Goal: Navigation & Orientation: Understand site structure

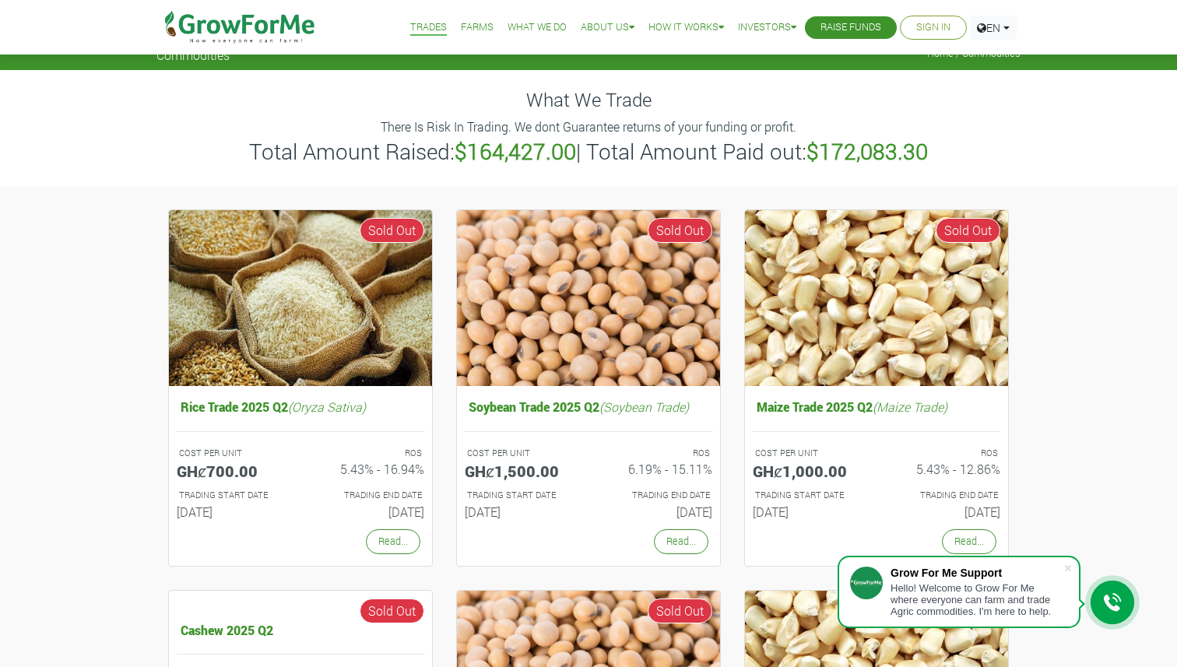
scroll to position [11, 0]
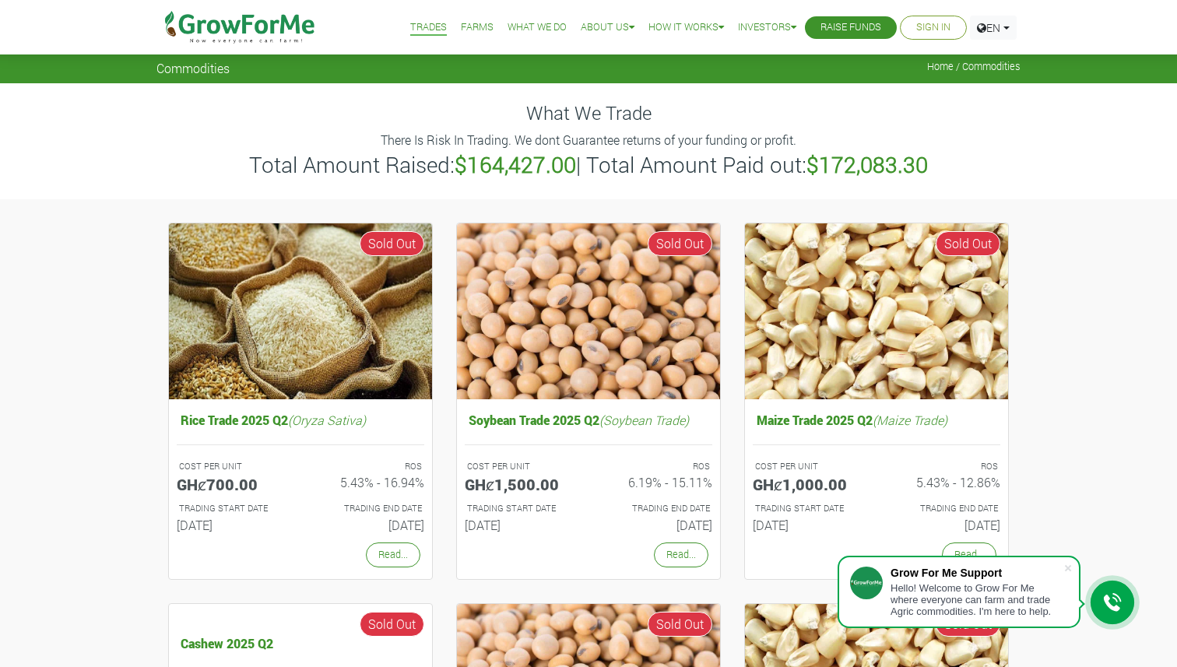
click at [463, 28] on link "Farms" at bounding box center [477, 27] width 33 height 16
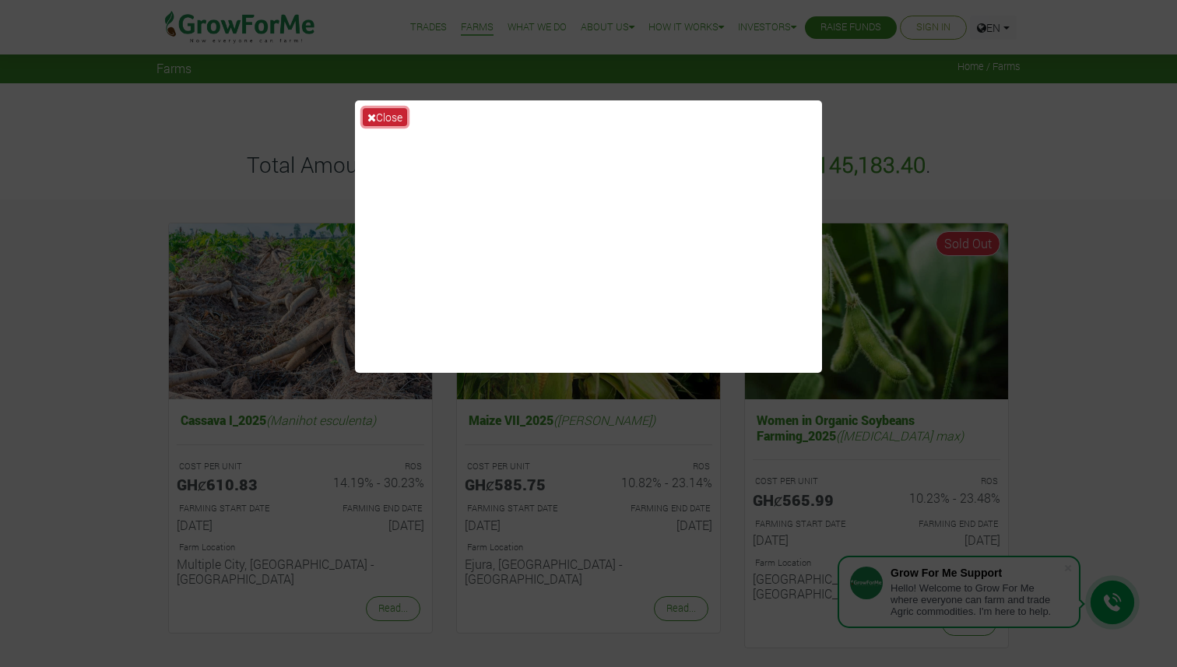
click at [377, 114] on button "Close" at bounding box center [385, 117] width 44 height 18
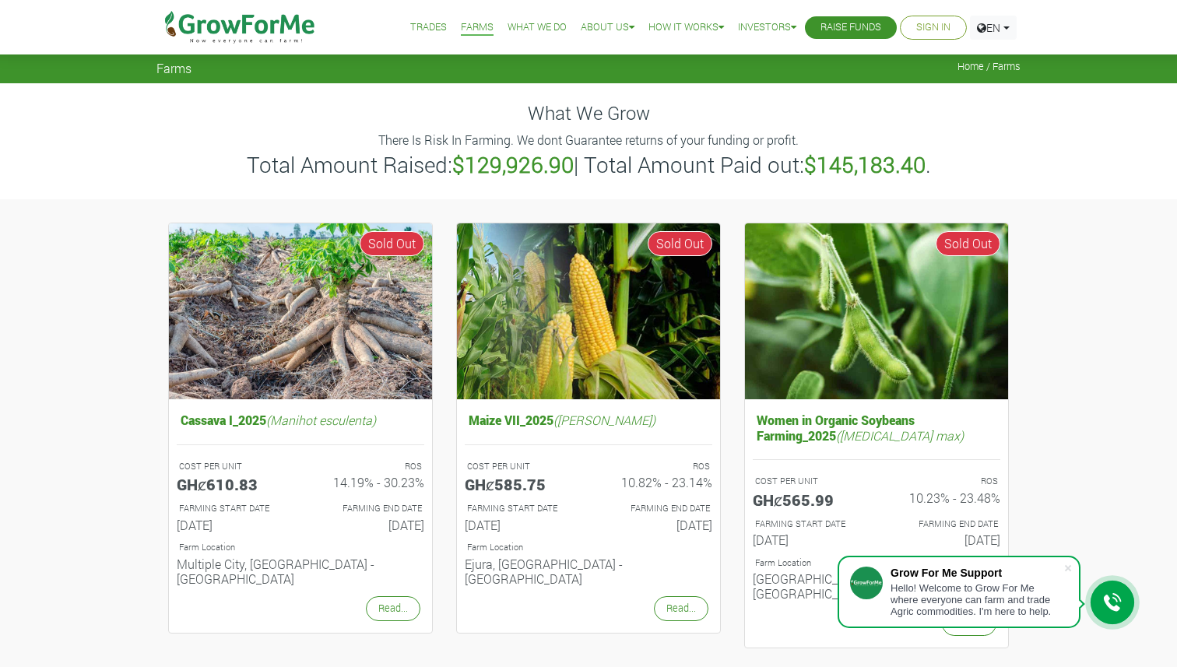
click at [519, 20] on link "What We Do" at bounding box center [537, 27] width 59 height 16
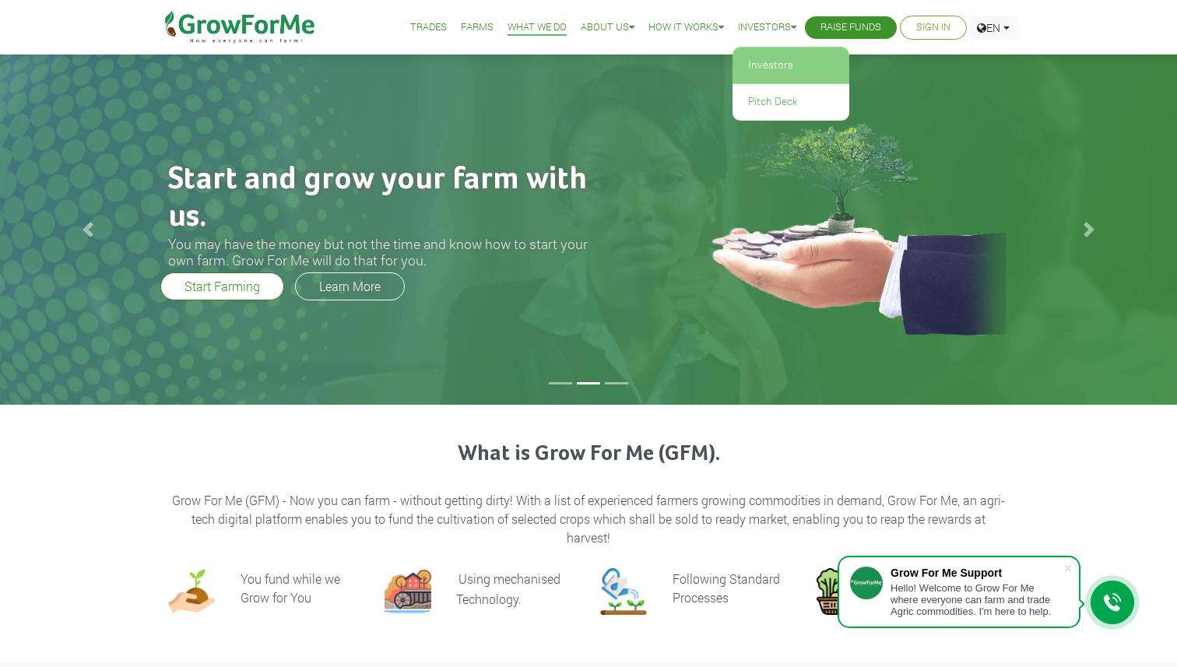
click at [758, 72] on link "Investors" at bounding box center [791, 65] width 117 height 36
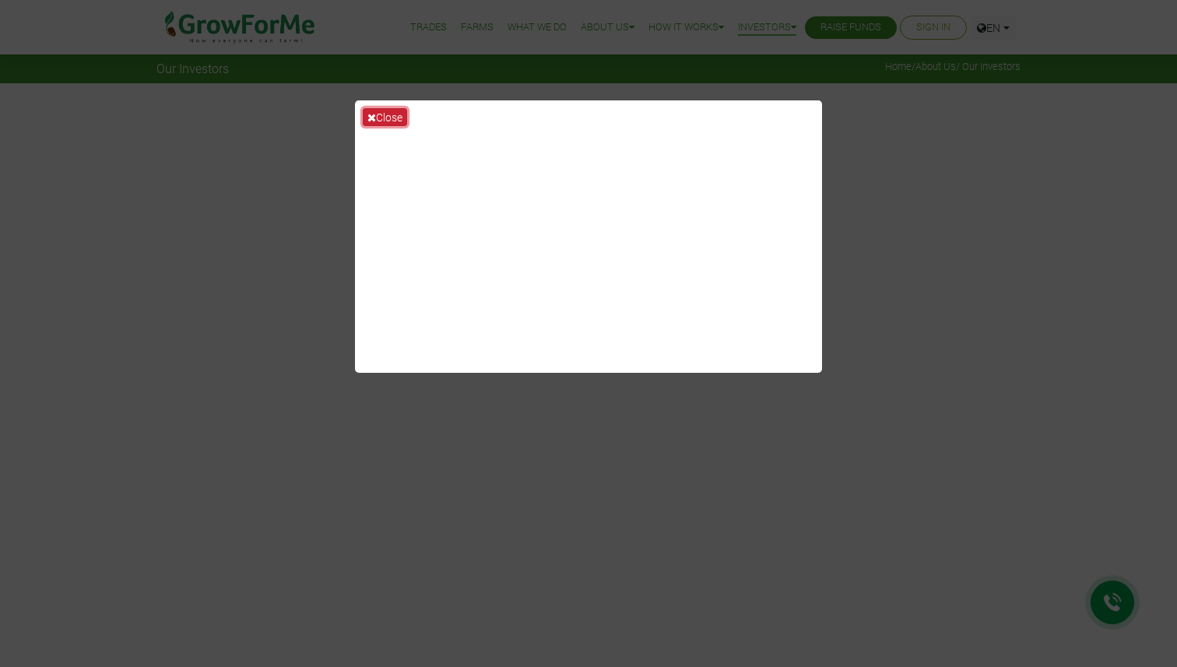
click at [369, 118] on icon at bounding box center [372, 117] width 9 height 11
